Goal: Book appointment/travel/reservation

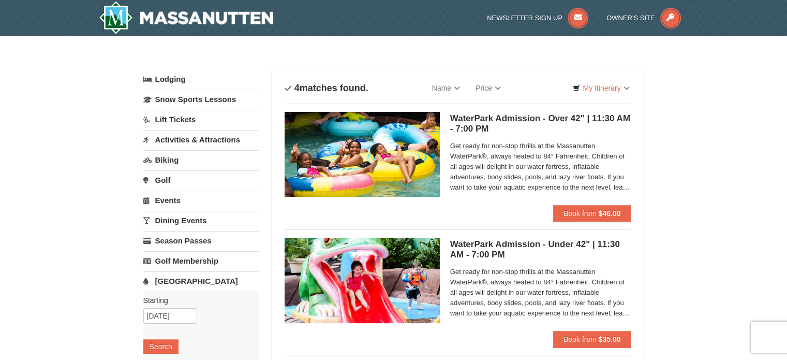
click at [184, 141] on link "Activities & Attractions" at bounding box center [200, 139] width 115 height 19
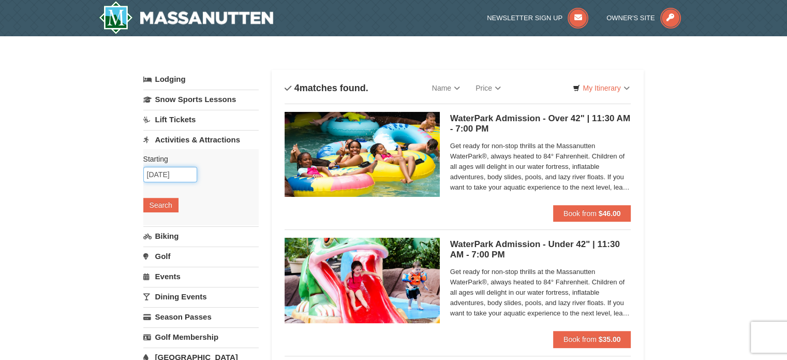
click at [159, 171] on input "11/08/2025" at bounding box center [170, 175] width 54 height 16
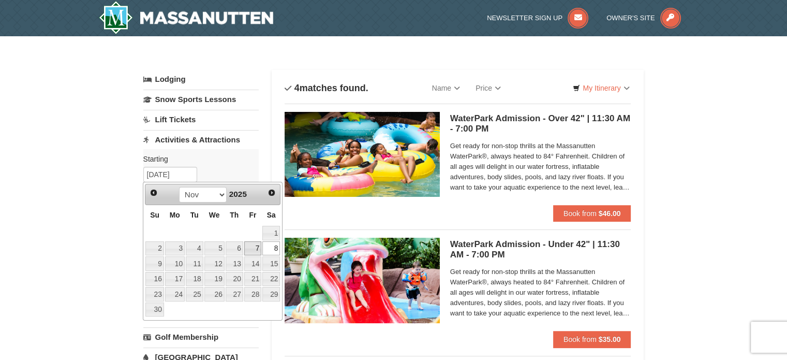
click at [255, 248] on link "7" at bounding box center [253, 248] width 18 height 14
type input "[DATE]"
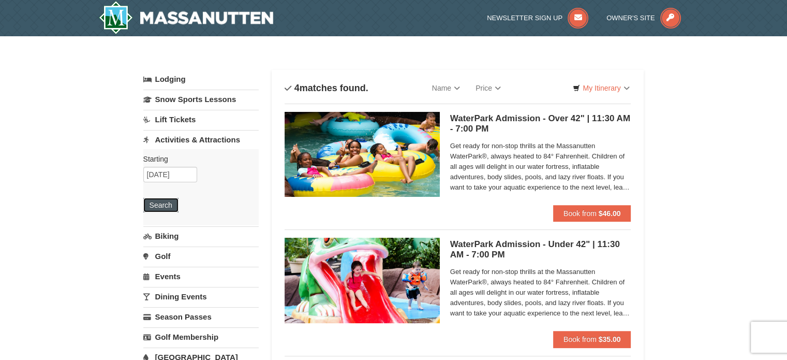
click at [155, 204] on button "Search" at bounding box center [160, 205] width 35 height 14
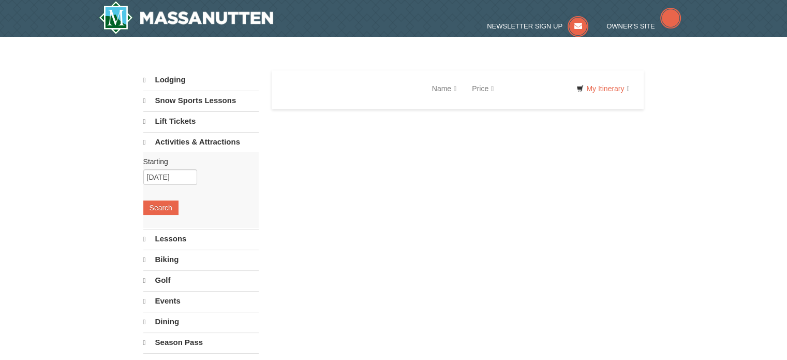
select select "9"
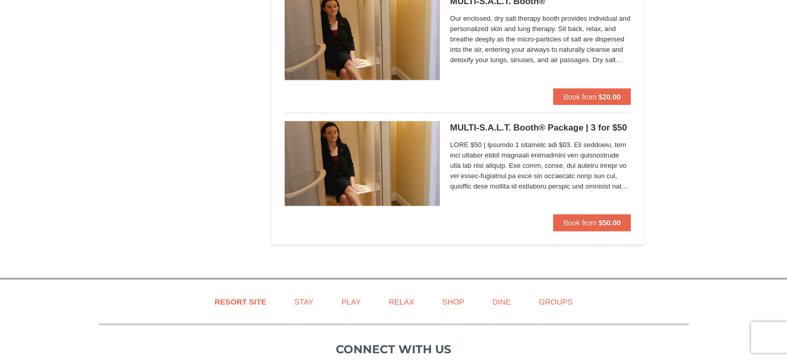
scroll to position [1966, 0]
